Goal: Navigation & Orientation: Find specific page/section

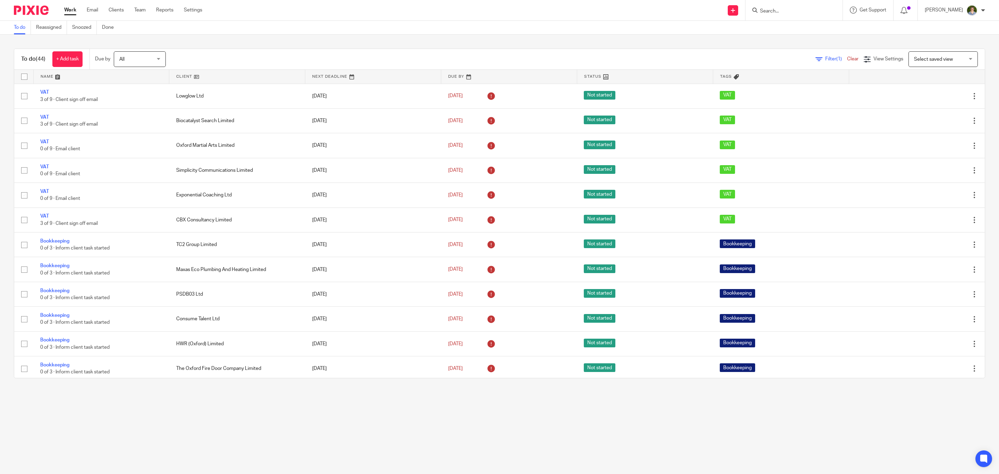
click at [914, 62] on span "Select saved view" at bounding box center [939, 59] width 51 height 15
click at [873, 60] on span "View Settings" at bounding box center [888, 59] width 30 height 5
click at [825, 59] on span "Filter (1)" at bounding box center [836, 59] width 22 height 5
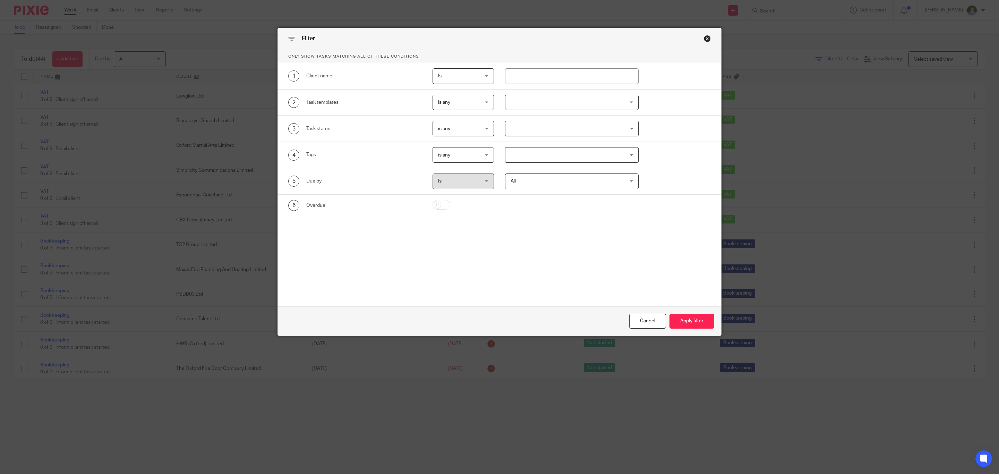
click at [484, 100] on div "is any is any" at bounding box center [463, 103] width 61 height 16
click at [636, 320] on div "Cancel" at bounding box center [647, 321] width 37 height 15
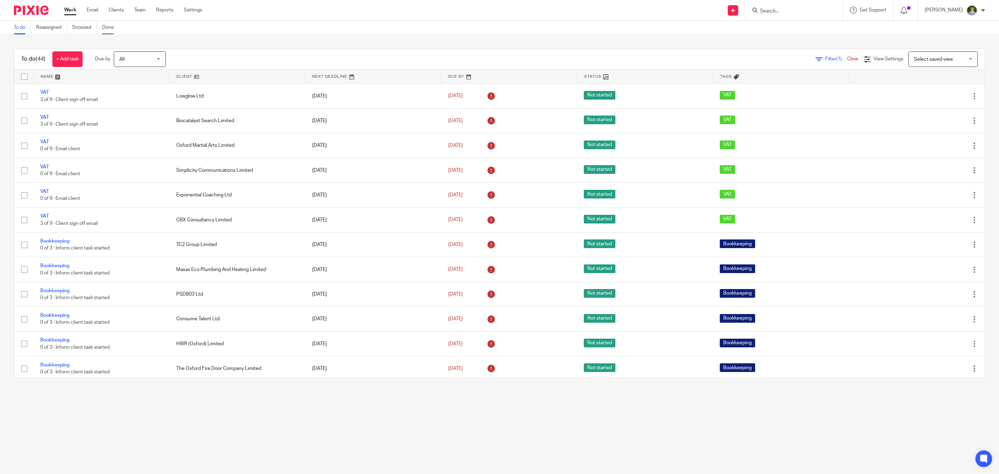
click at [115, 26] on link "Done" at bounding box center [110, 28] width 17 height 14
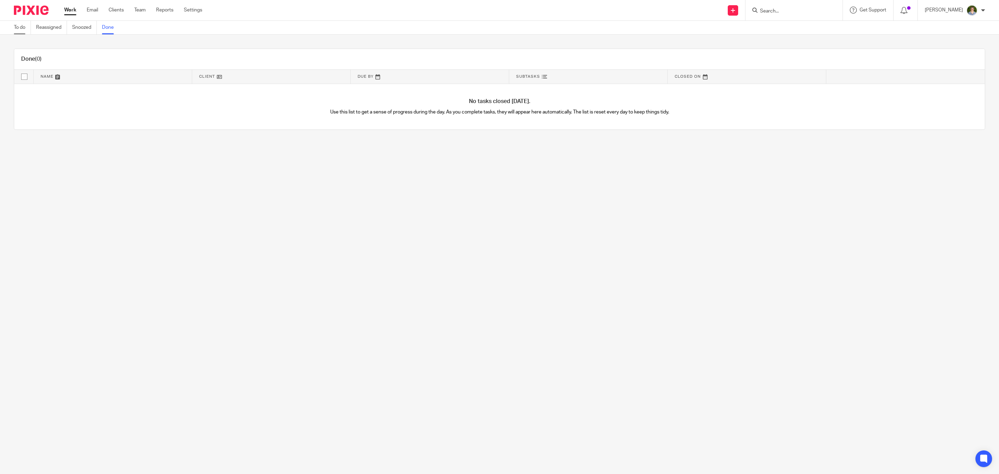
click at [19, 26] on link "To do" at bounding box center [22, 28] width 17 height 14
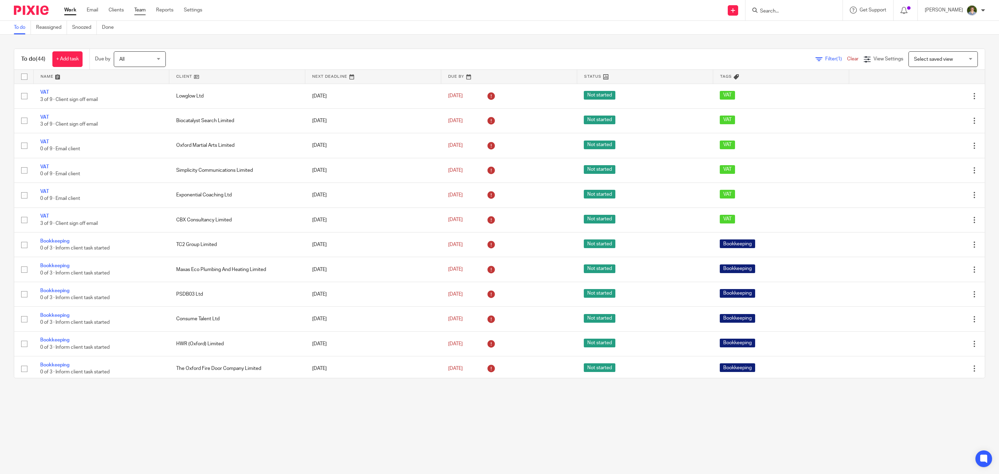
click at [139, 10] on link "Team" at bounding box center [139, 10] width 11 height 7
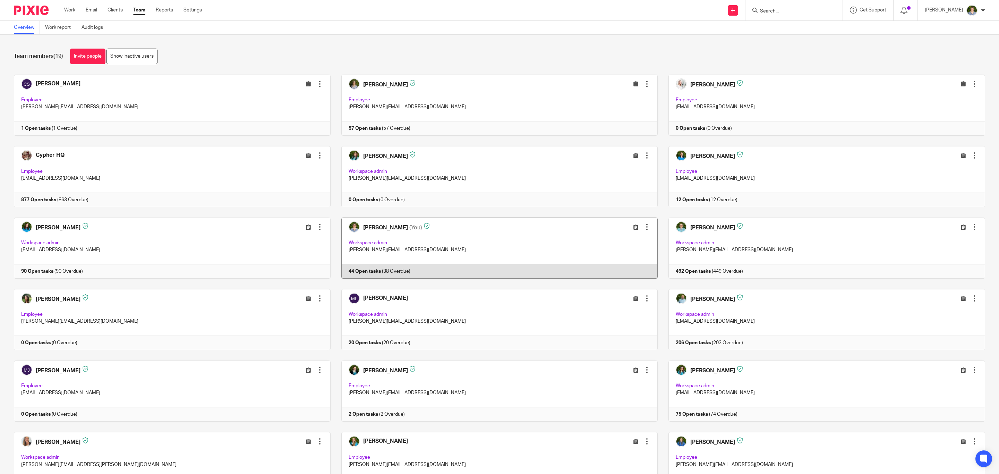
click at [360, 235] on link at bounding box center [494, 248] width 327 height 61
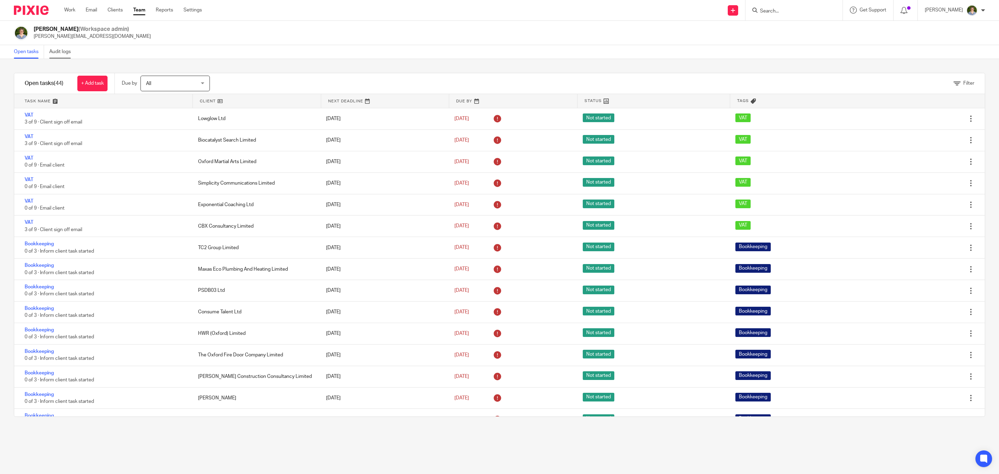
click at [58, 50] on link "Audit logs" at bounding box center [62, 52] width 27 height 14
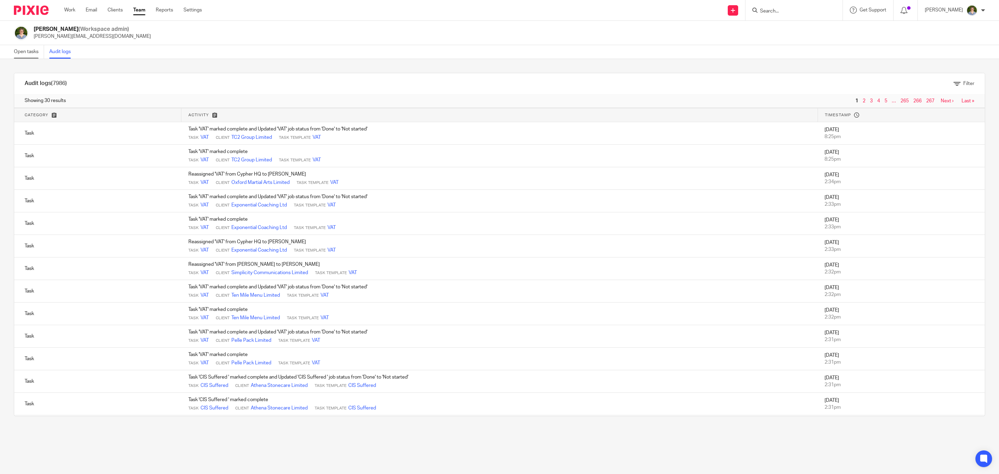
click at [27, 51] on link "Open tasks" at bounding box center [29, 52] width 30 height 14
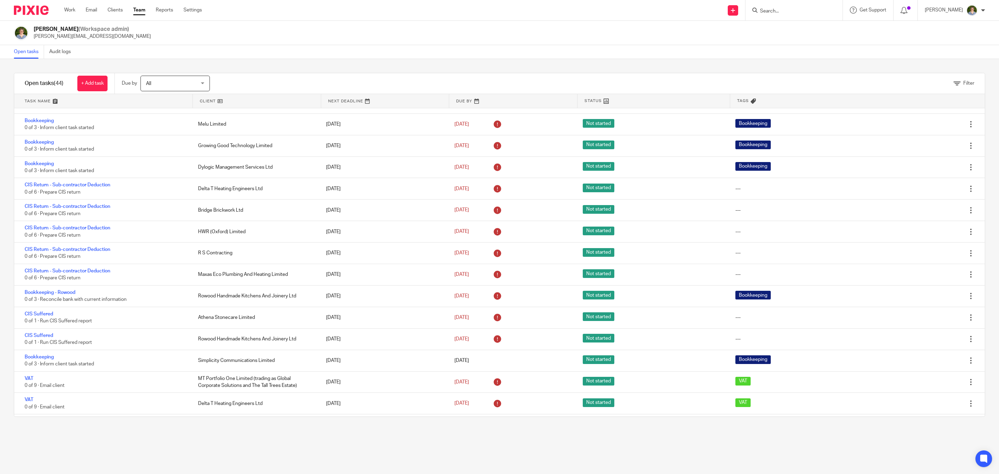
scroll to position [416, 0]
